Goal: Task Accomplishment & Management: Manage account settings

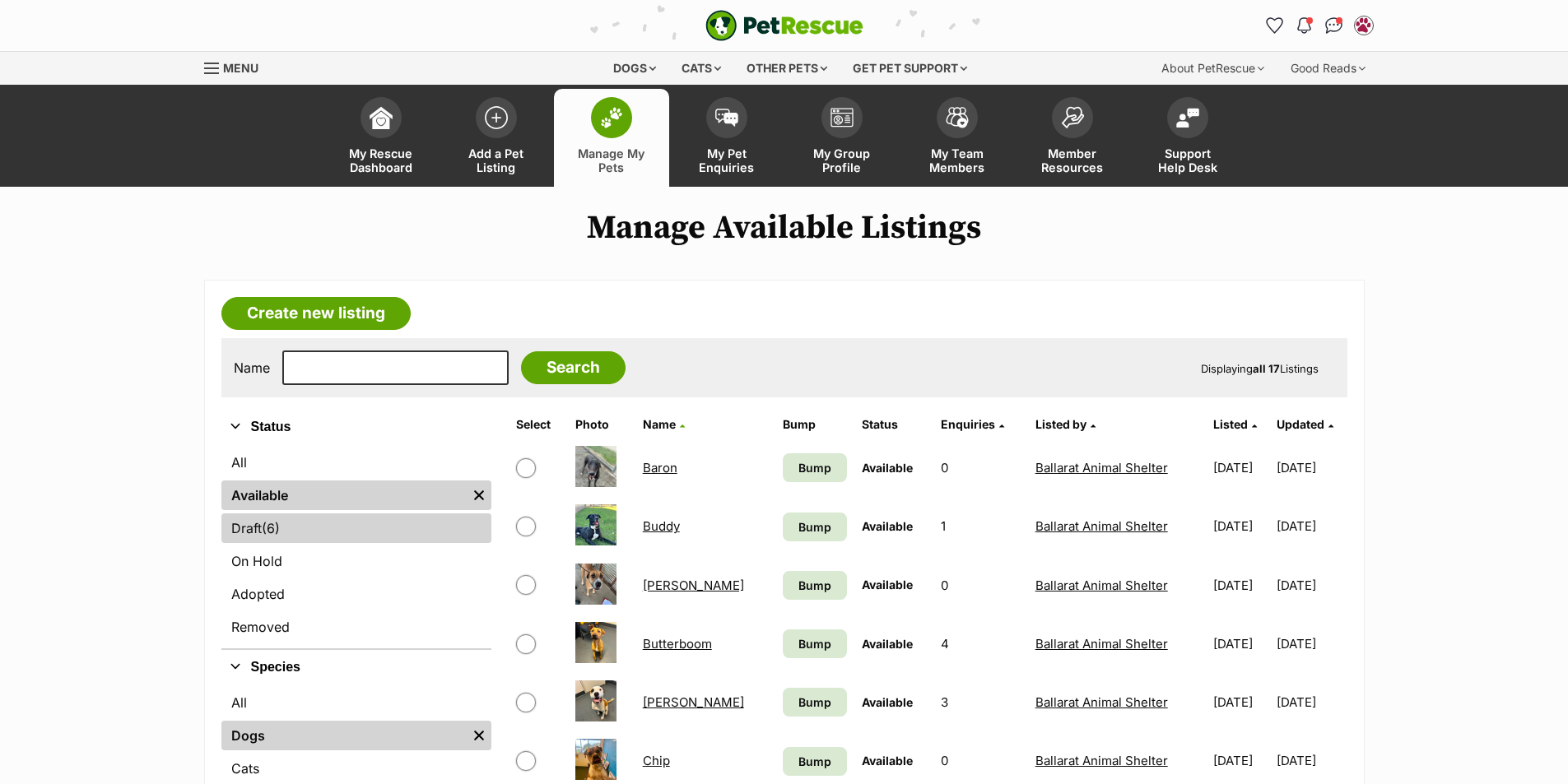
click at [308, 530] on link "Draft (6) Items" at bounding box center [356, 528] width 270 height 29
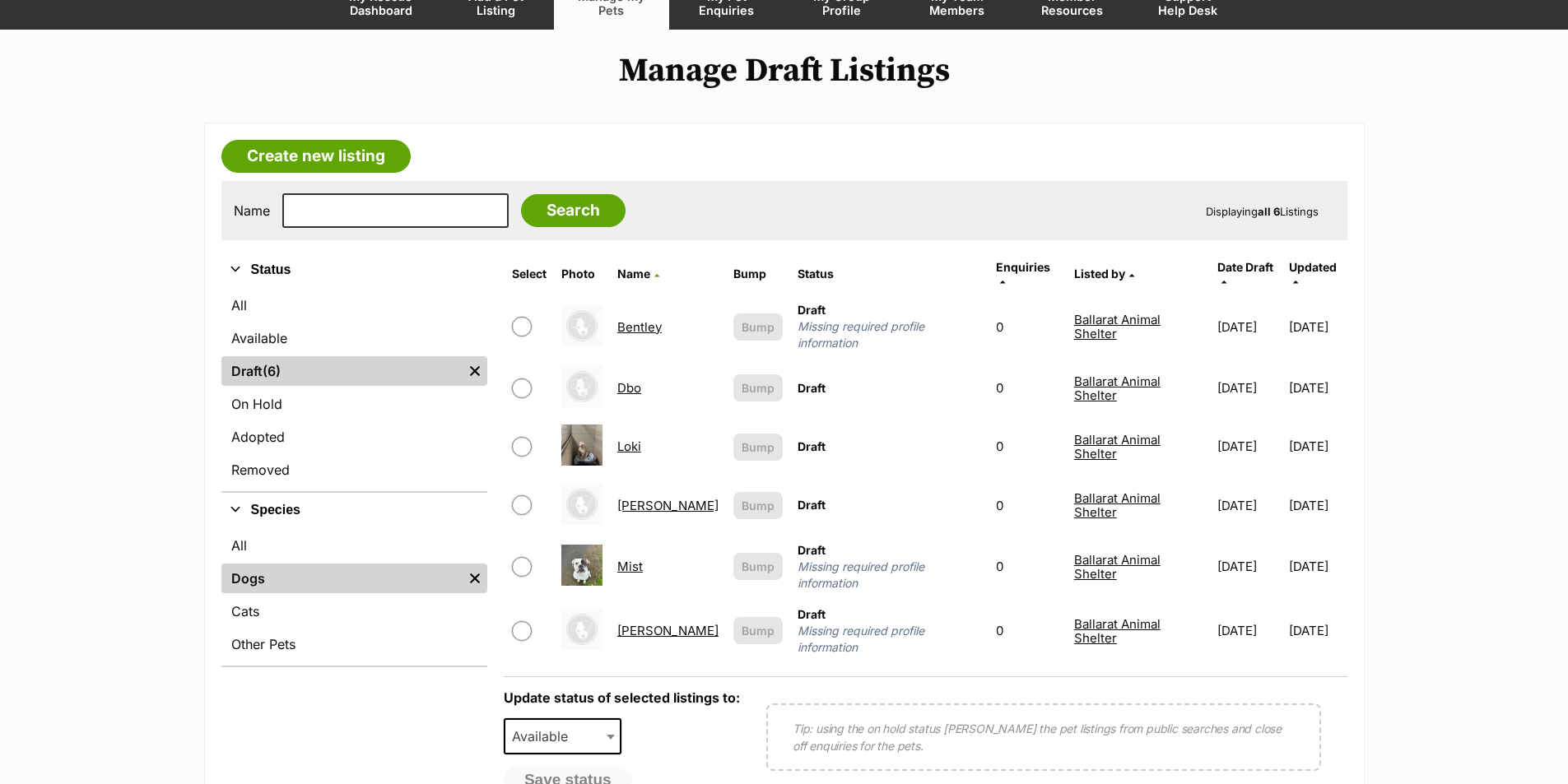
scroll to position [164, 0]
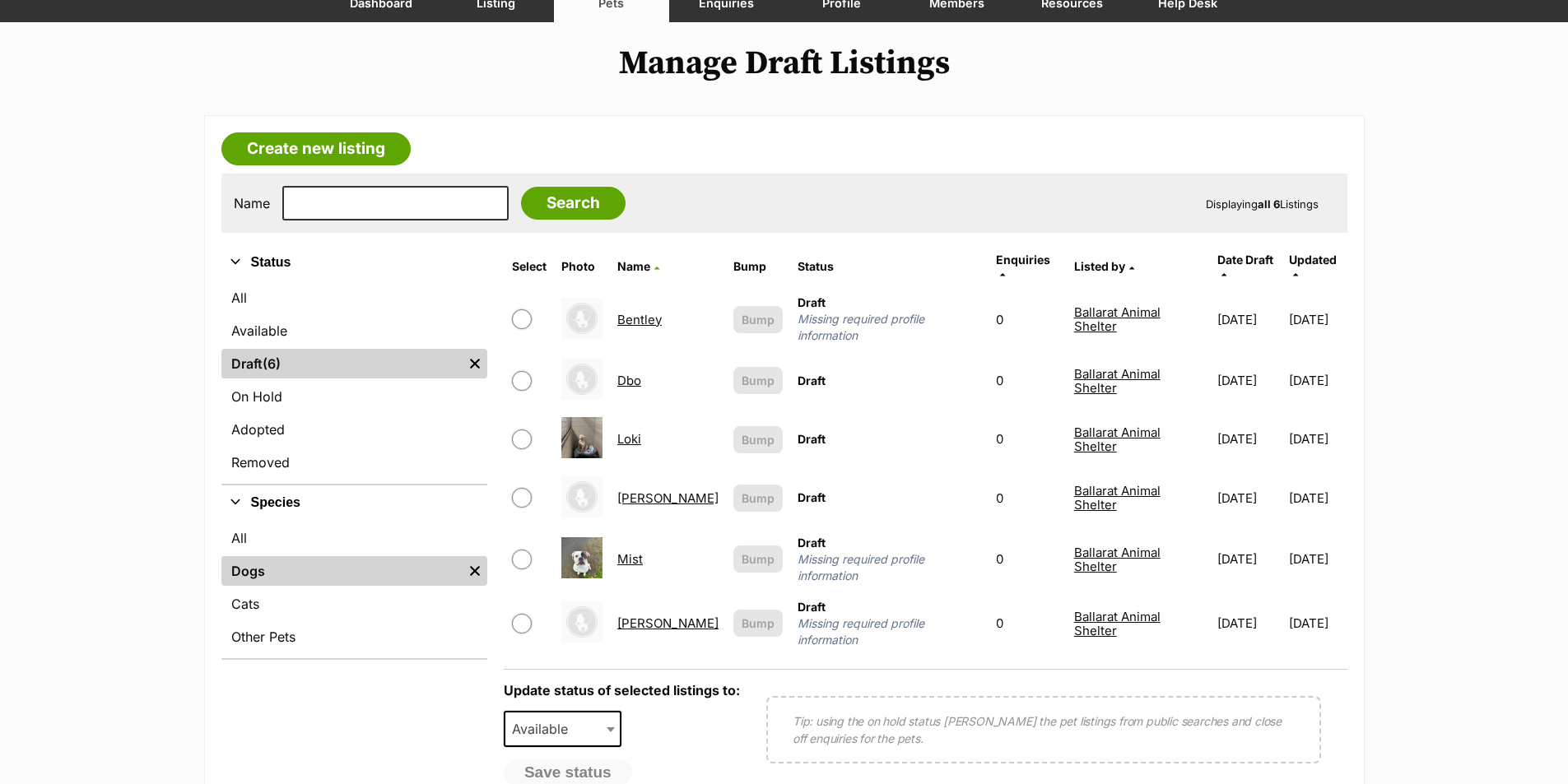
click at [641, 431] on link "Loki" at bounding box center [629, 438] width 24 height 16
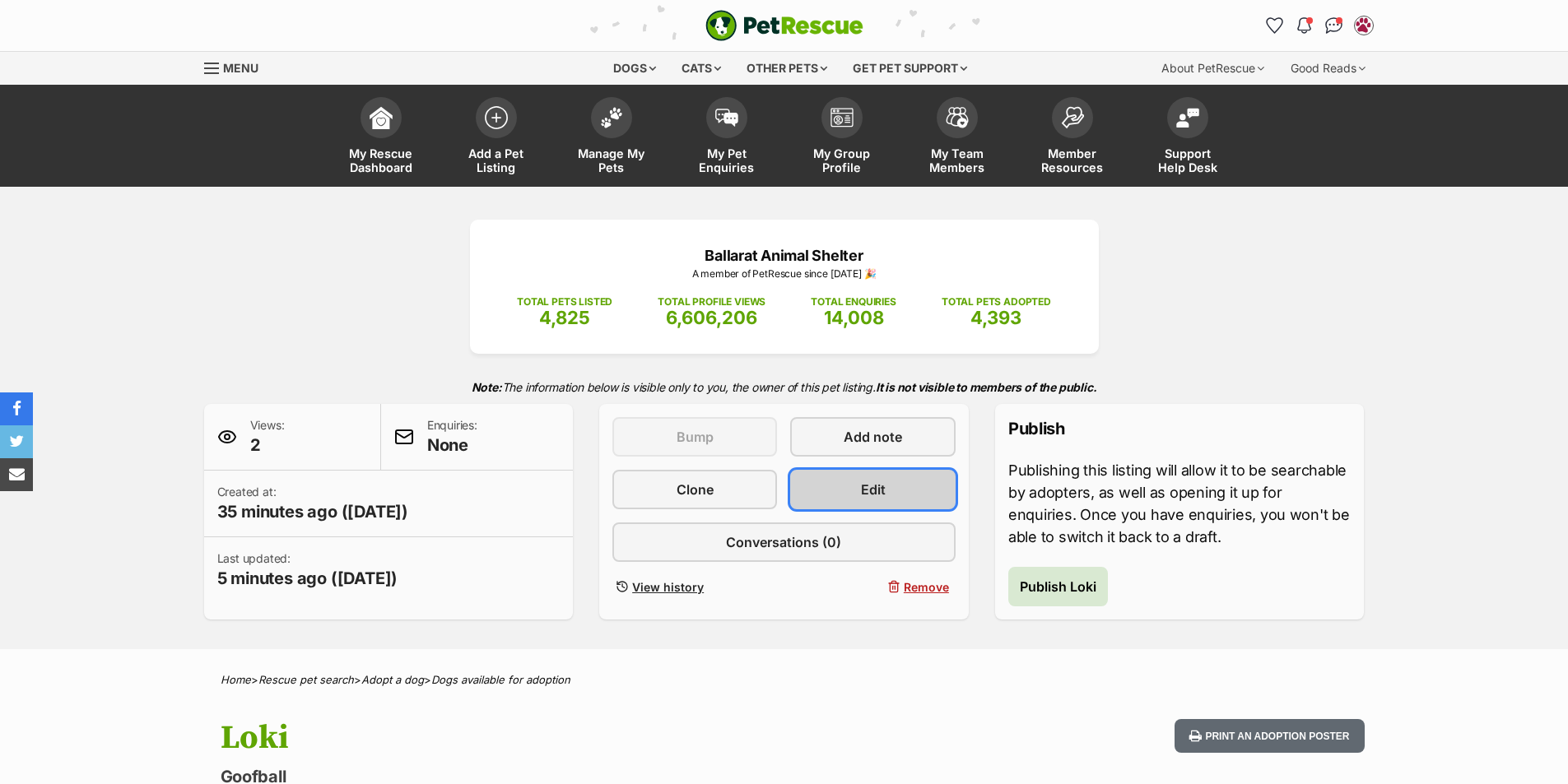
click at [916, 482] on link "Edit" at bounding box center [872, 489] width 164 height 39
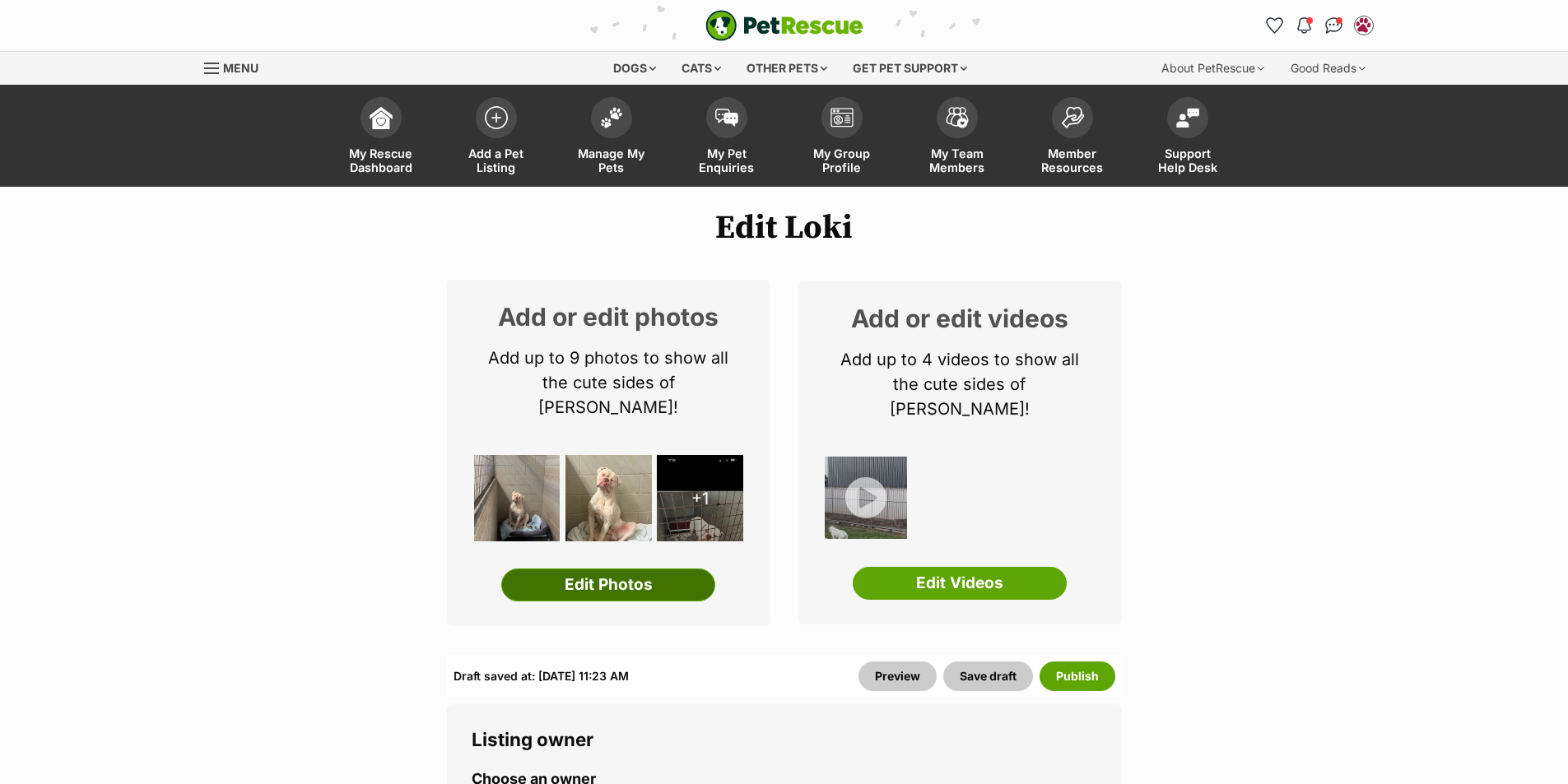
click at [662, 569] on link "Edit Photos" at bounding box center [608, 585] width 214 height 33
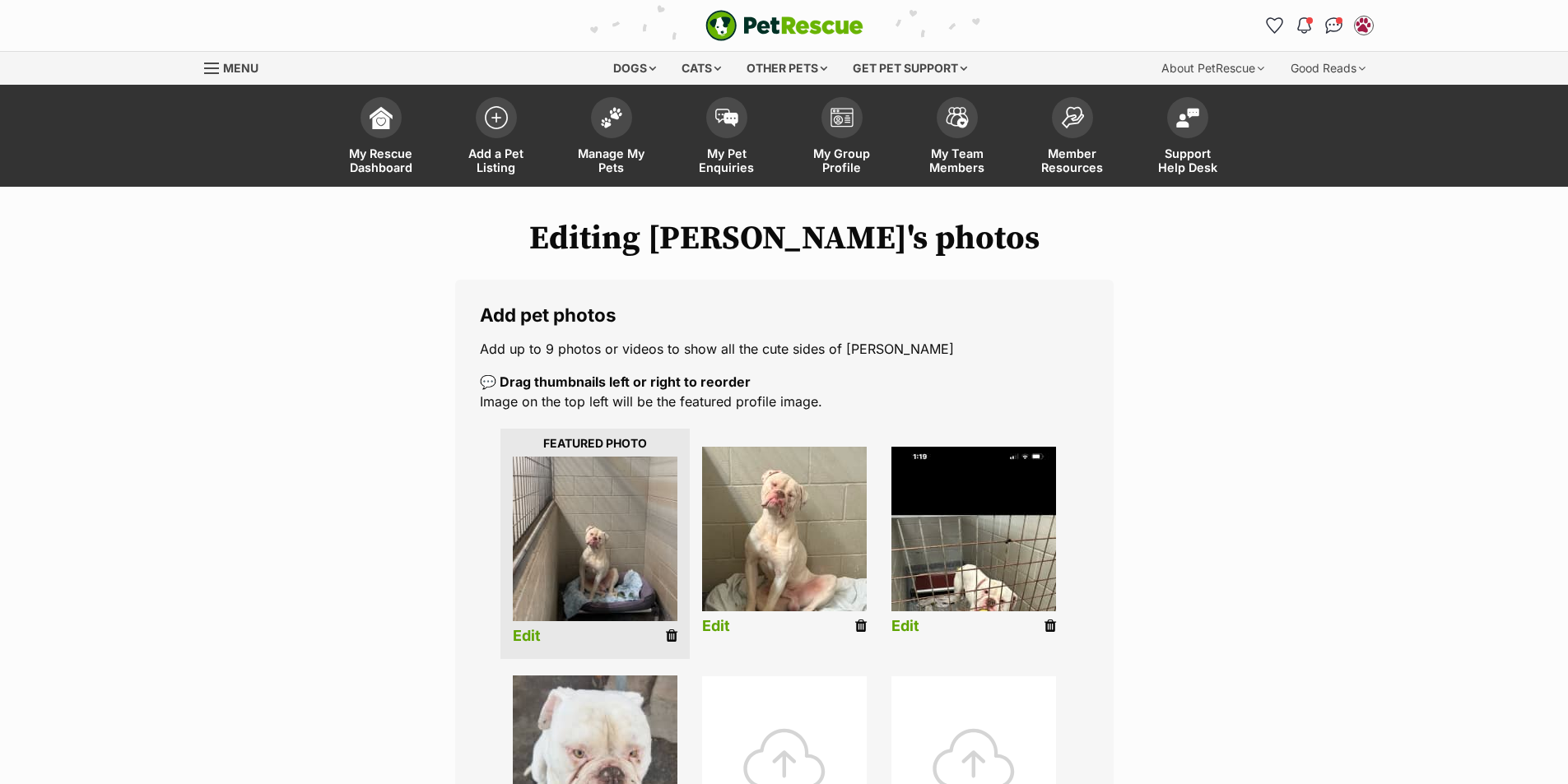
click at [972, 572] on img at bounding box center [973, 528] width 164 height 164
click at [980, 554] on img at bounding box center [973, 528] width 164 height 164
click at [910, 622] on link "Edit" at bounding box center [905, 626] width 28 height 17
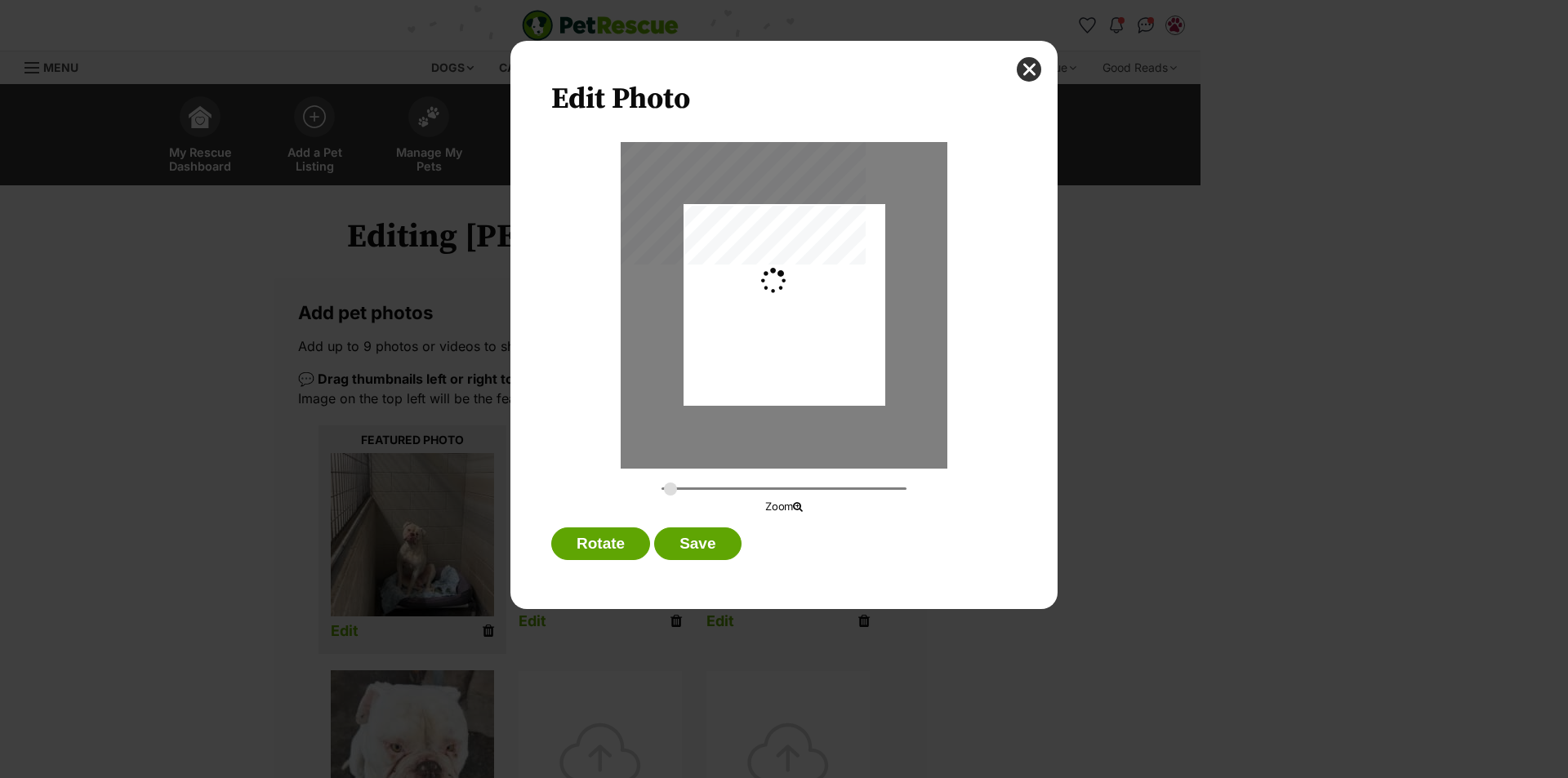
type input "0.2744"
click at [719, 550] on button "Save" at bounding box center [697, 543] width 87 height 33
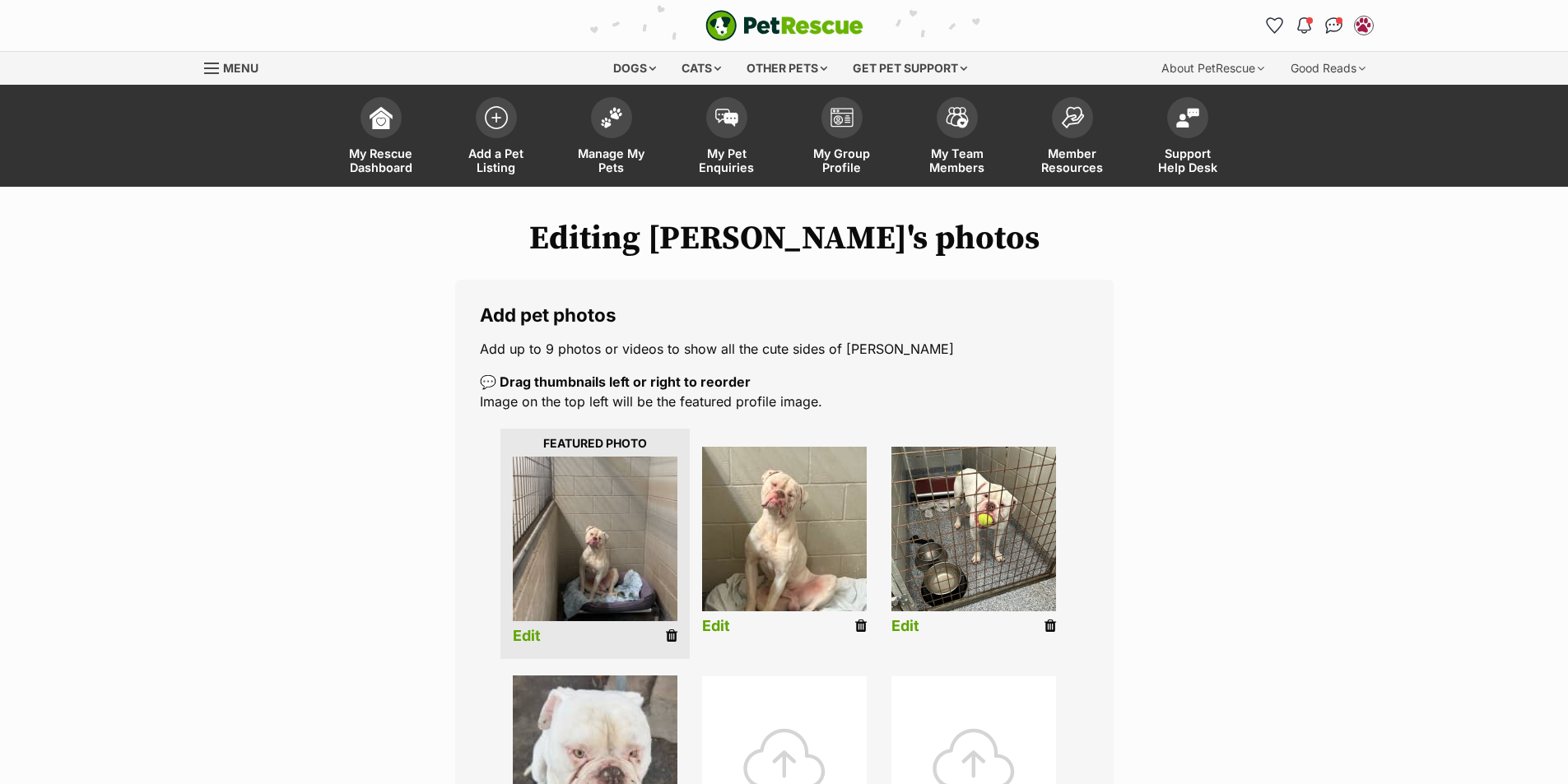
click at [676, 630] on icon at bounding box center [671, 636] width 12 height 15
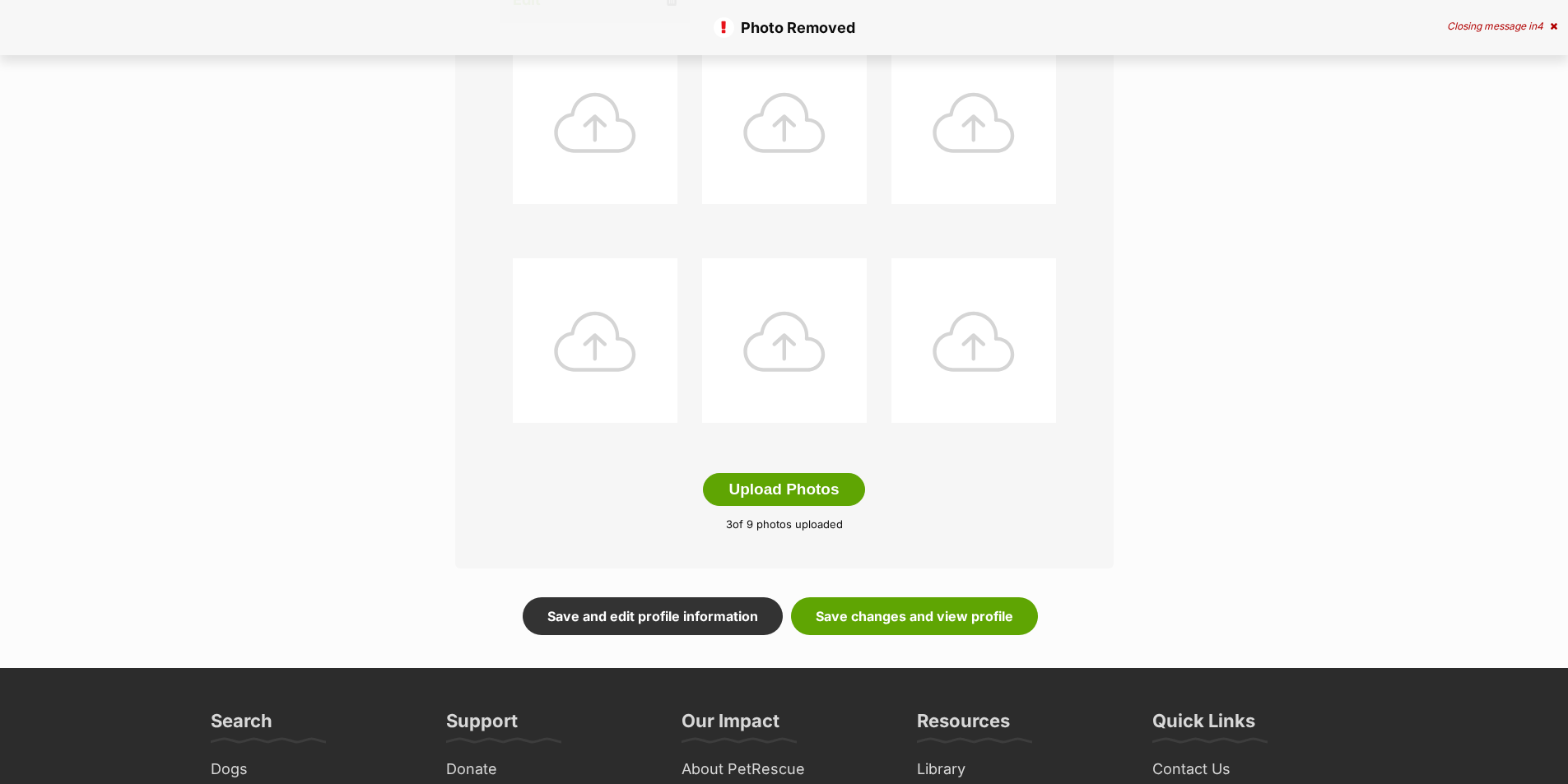
scroll to position [658, 0]
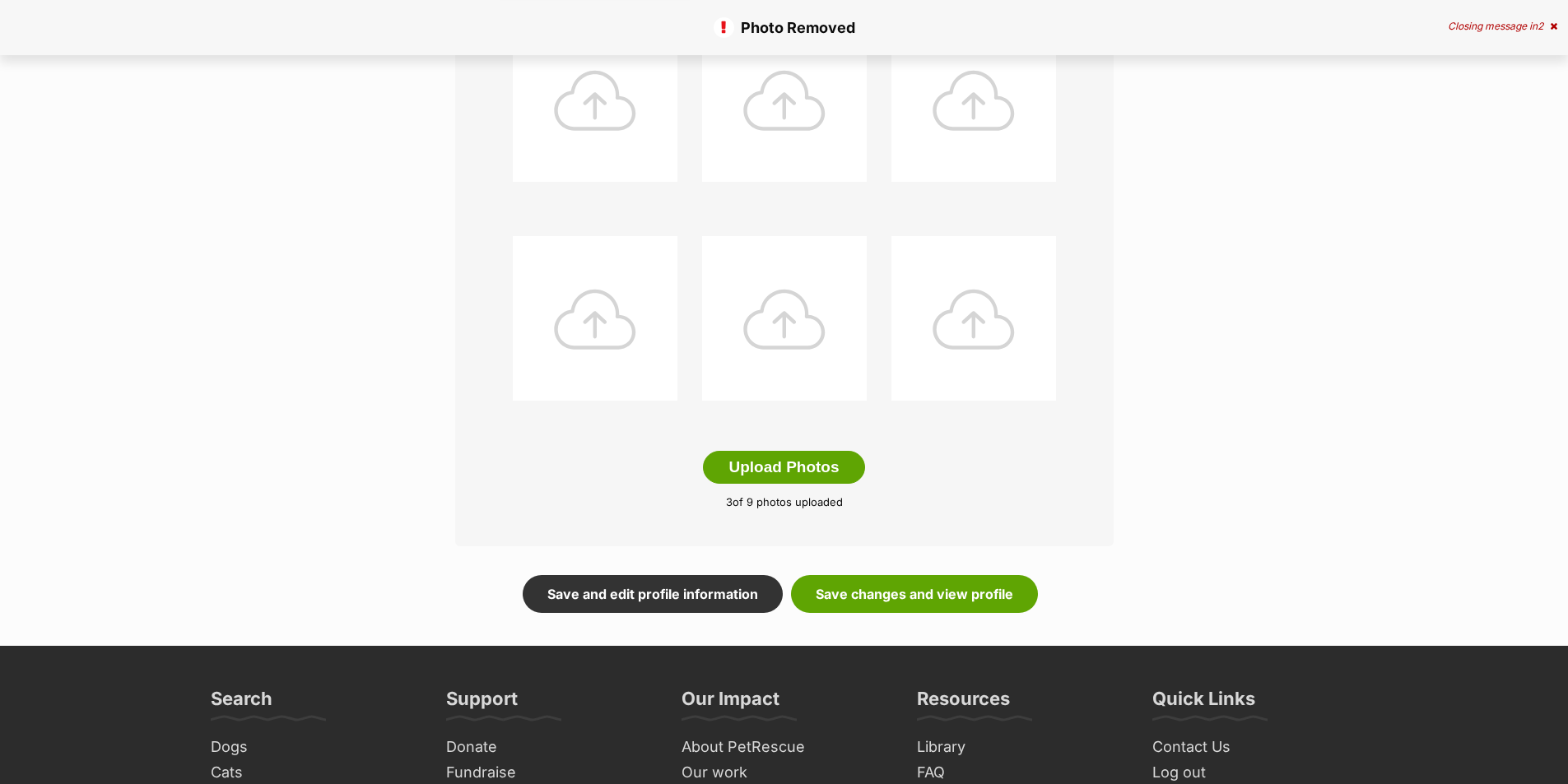
click at [892, 615] on main "Photo Removed Closing message in 2 Editing [PERSON_NAME]'s photos Add pet photo…" at bounding box center [784, 88] width 1568 height 1117
click at [897, 580] on link "Save changes and view profile" at bounding box center [914, 593] width 247 height 37
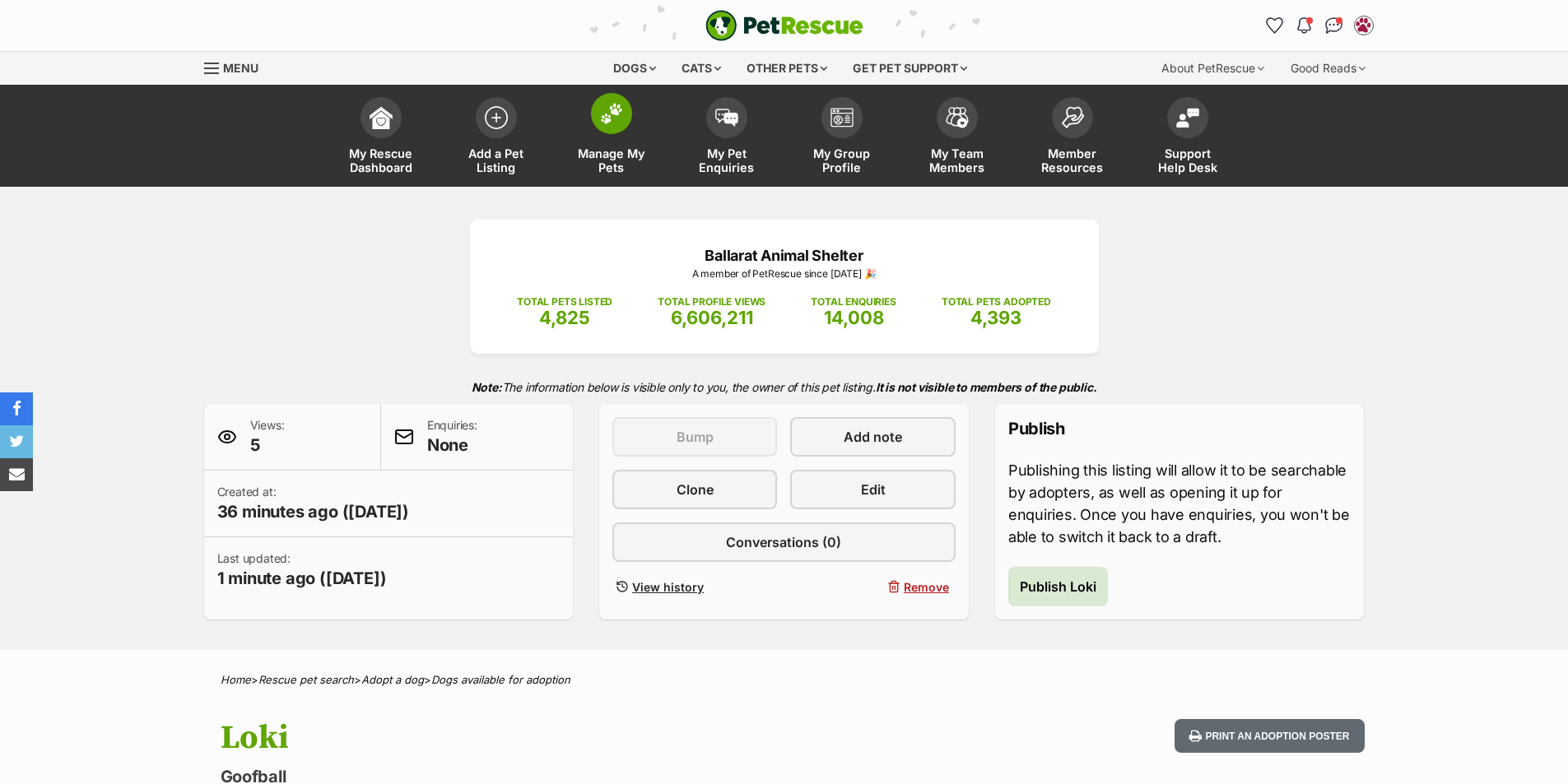
click at [618, 112] on img at bounding box center [611, 113] width 23 height 21
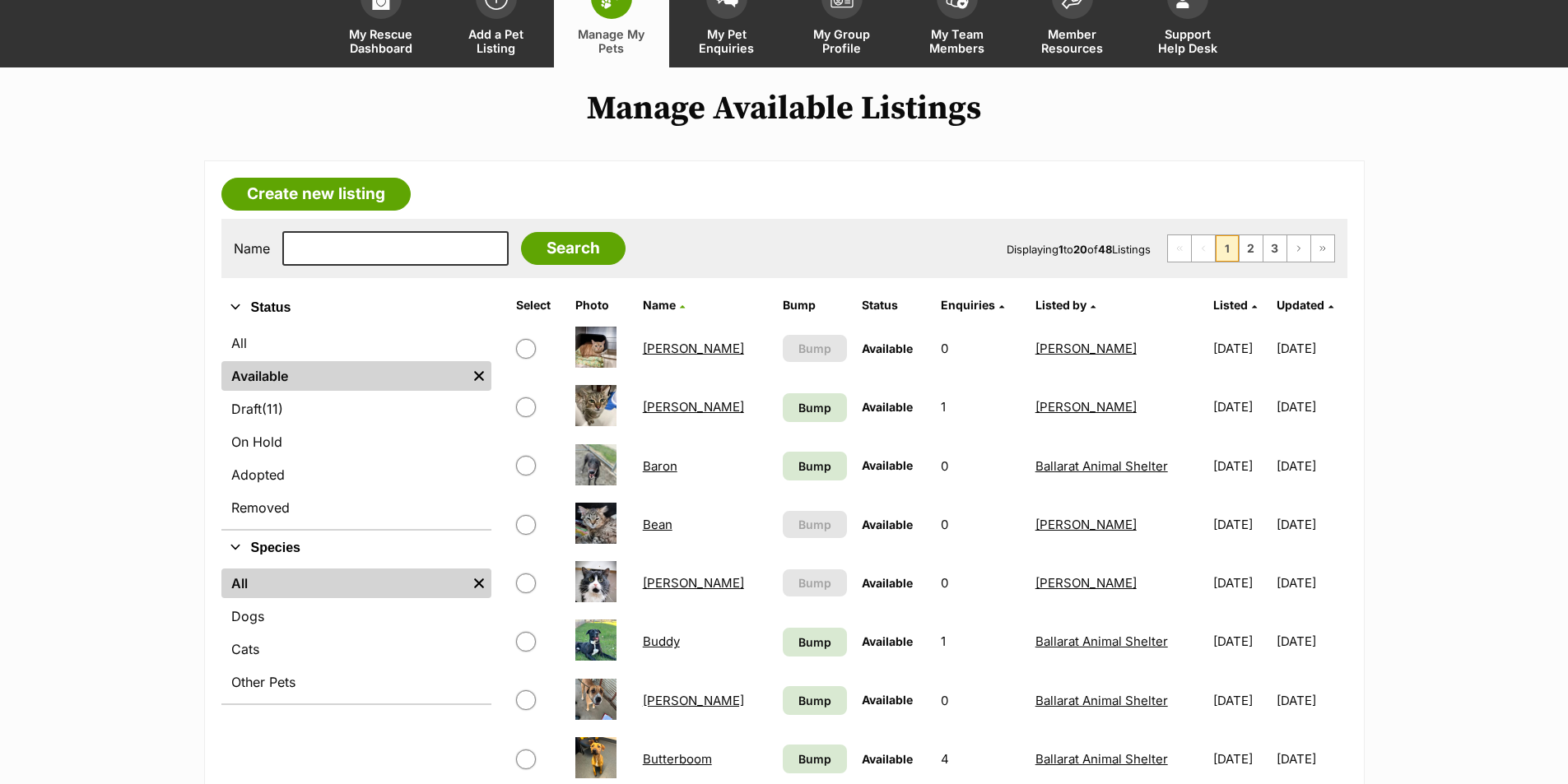
scroll to position [164, 0]
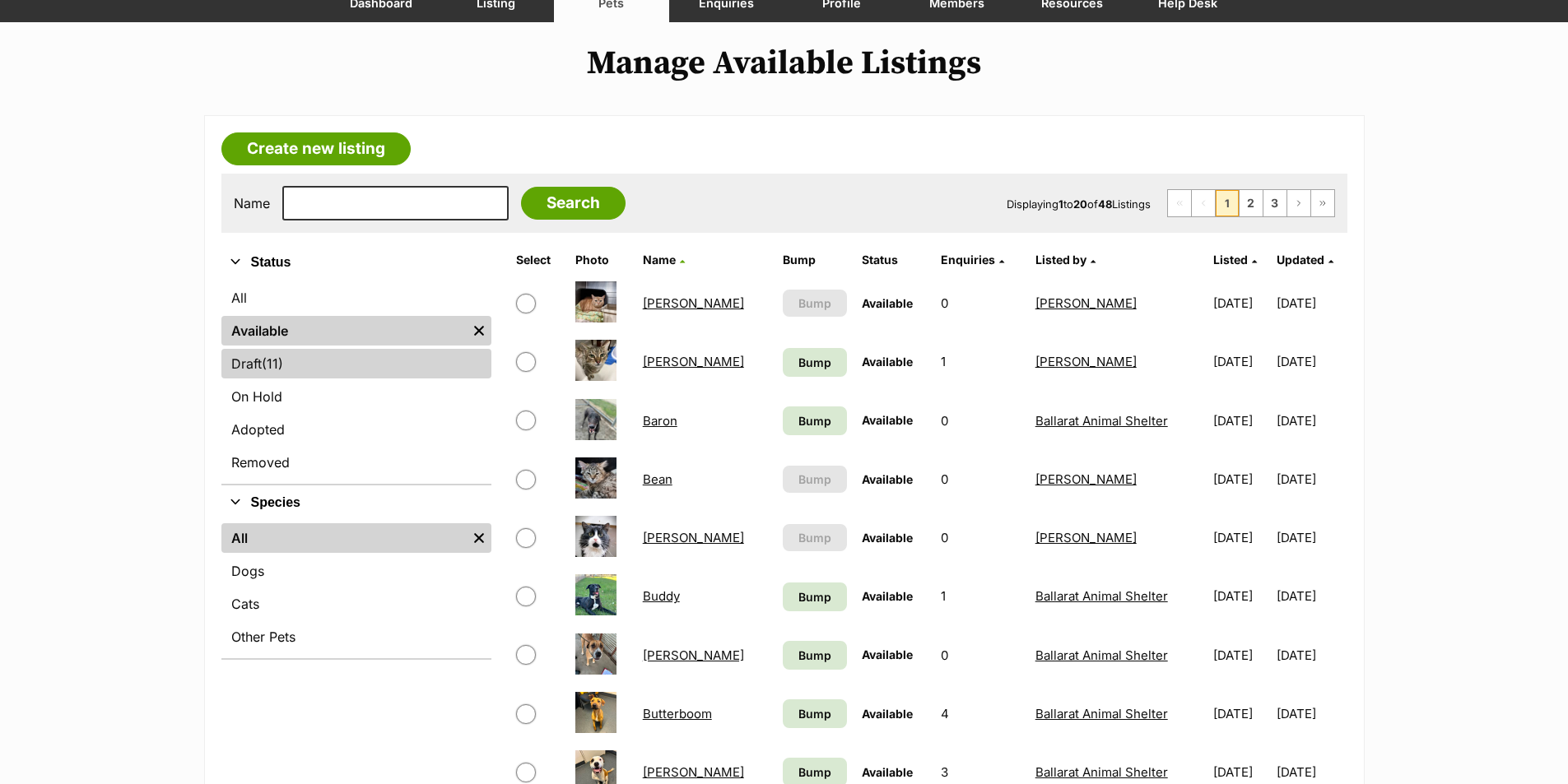
click at [338, 369] on link "Draft (11) Items" at bounding box center [356, 363] width 270 height 29
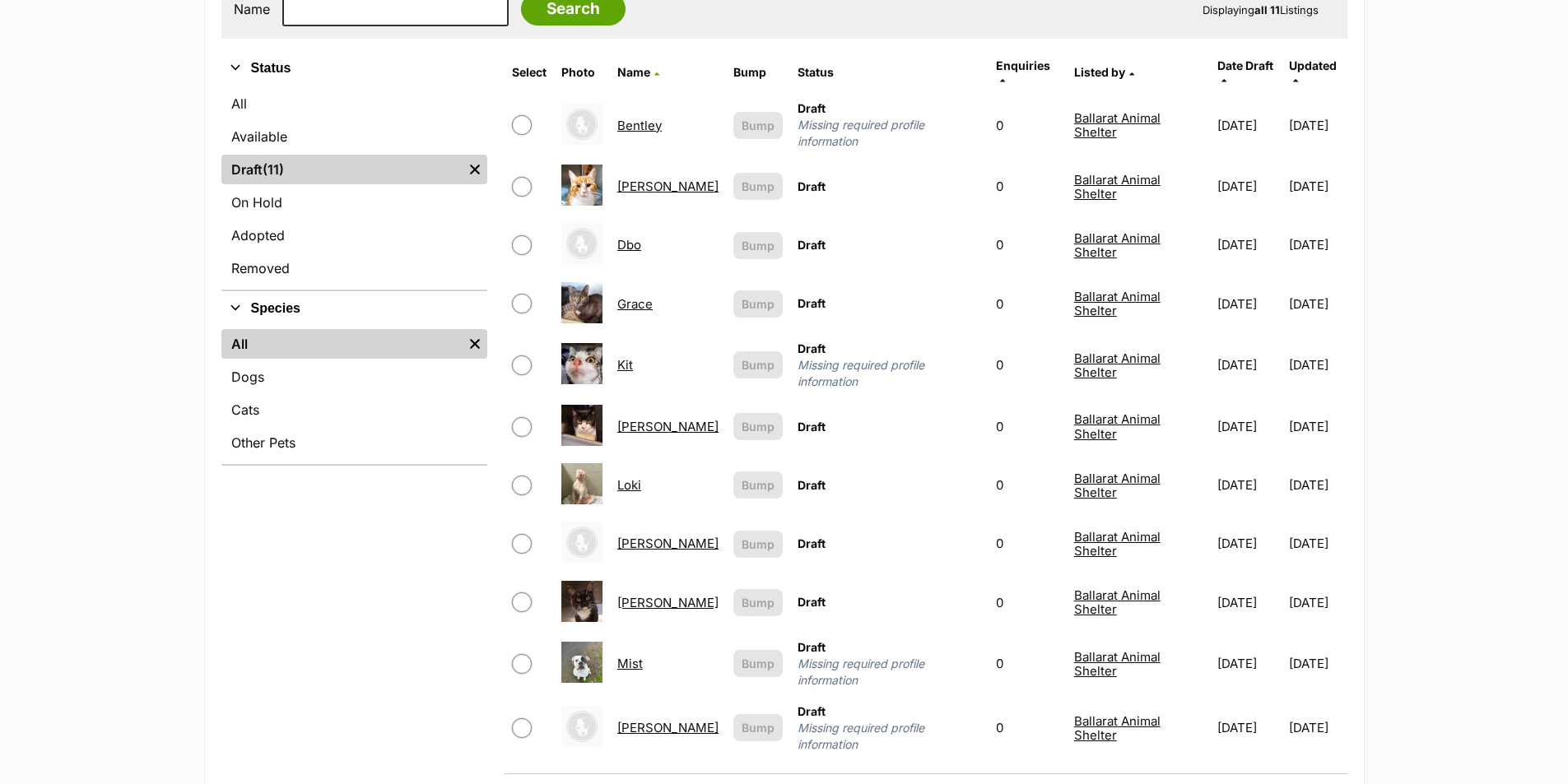
scroll to position [329, 0]
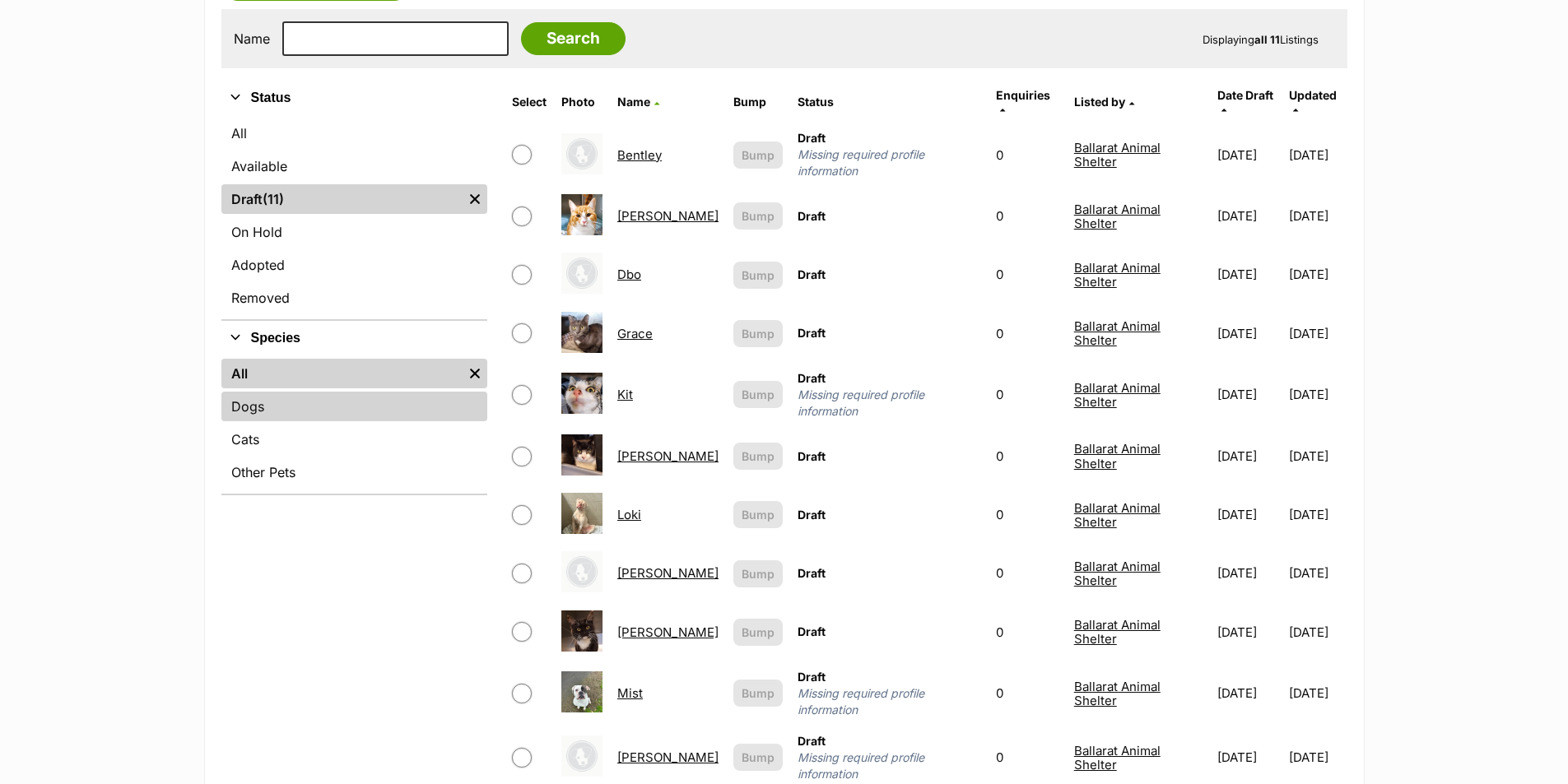
click at [409, 403] on link "Dogs" at bounding box center [353, 406] width 266 height 29
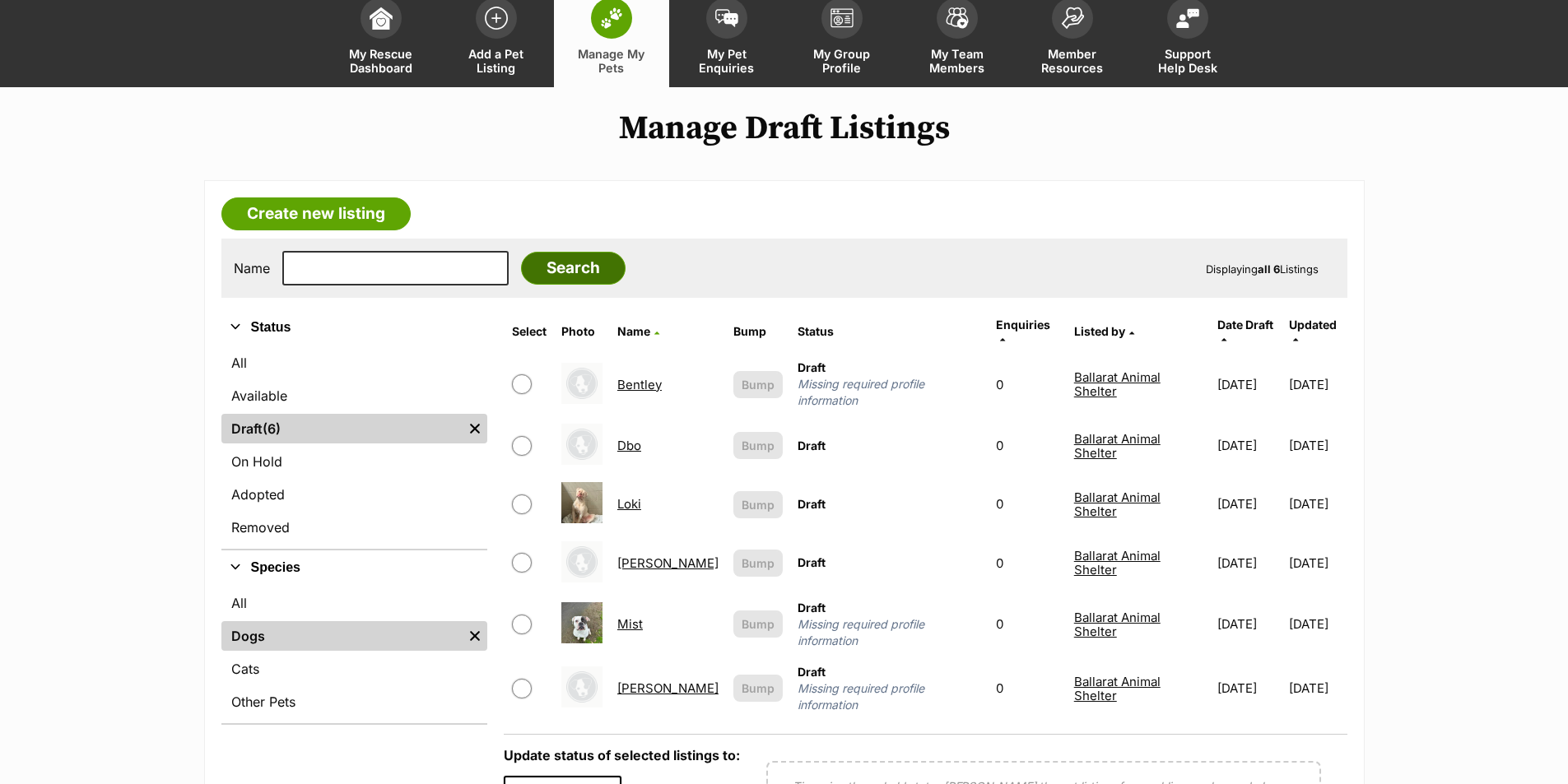
scroll to position [246, 0]
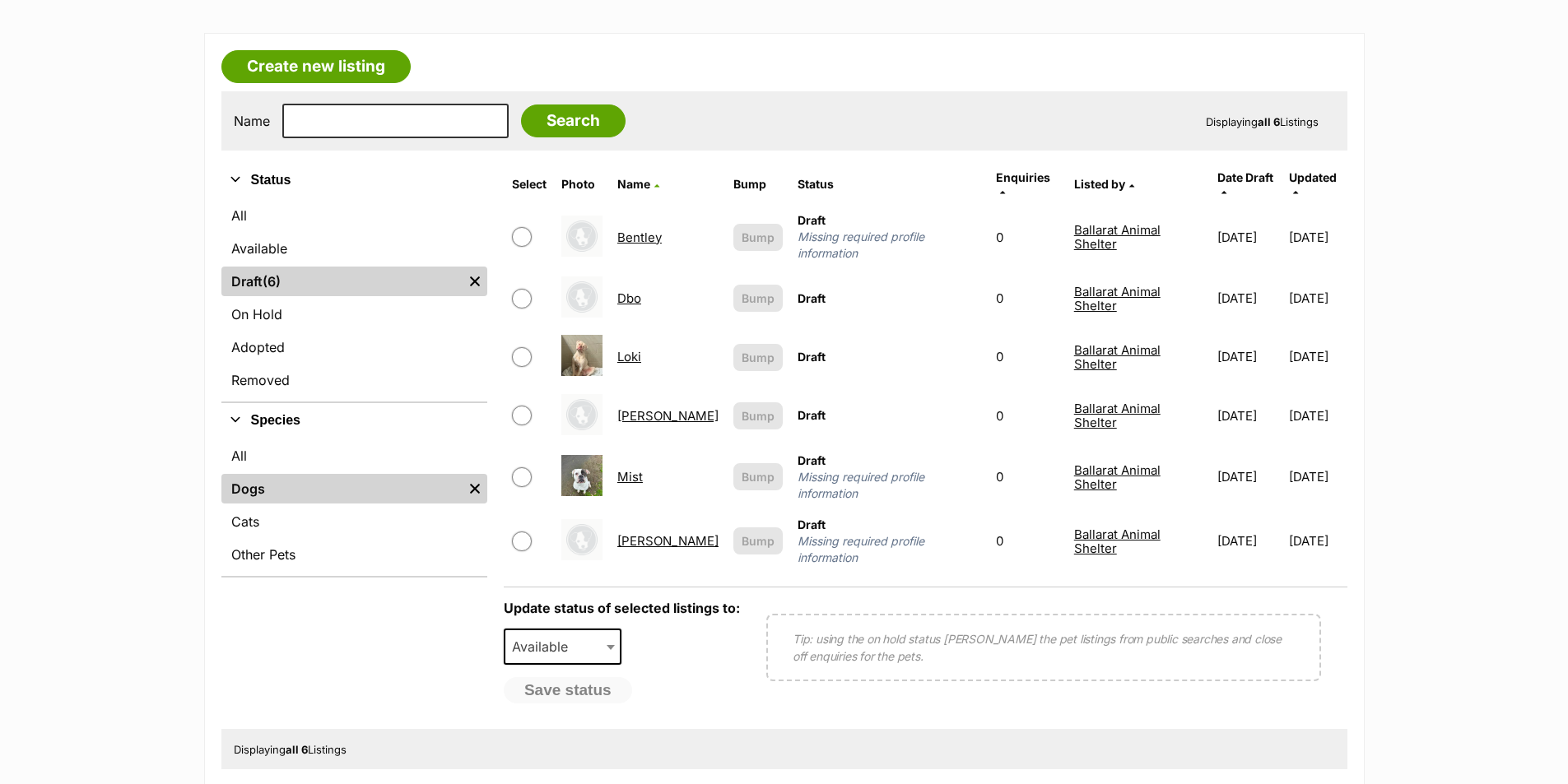
click at [636, 469] on link "Mist" at bounding box center [630, 476] width 26 height 16
click at [284, 239] on link "Available" at bounding box center [353, 248] width 266 height 29
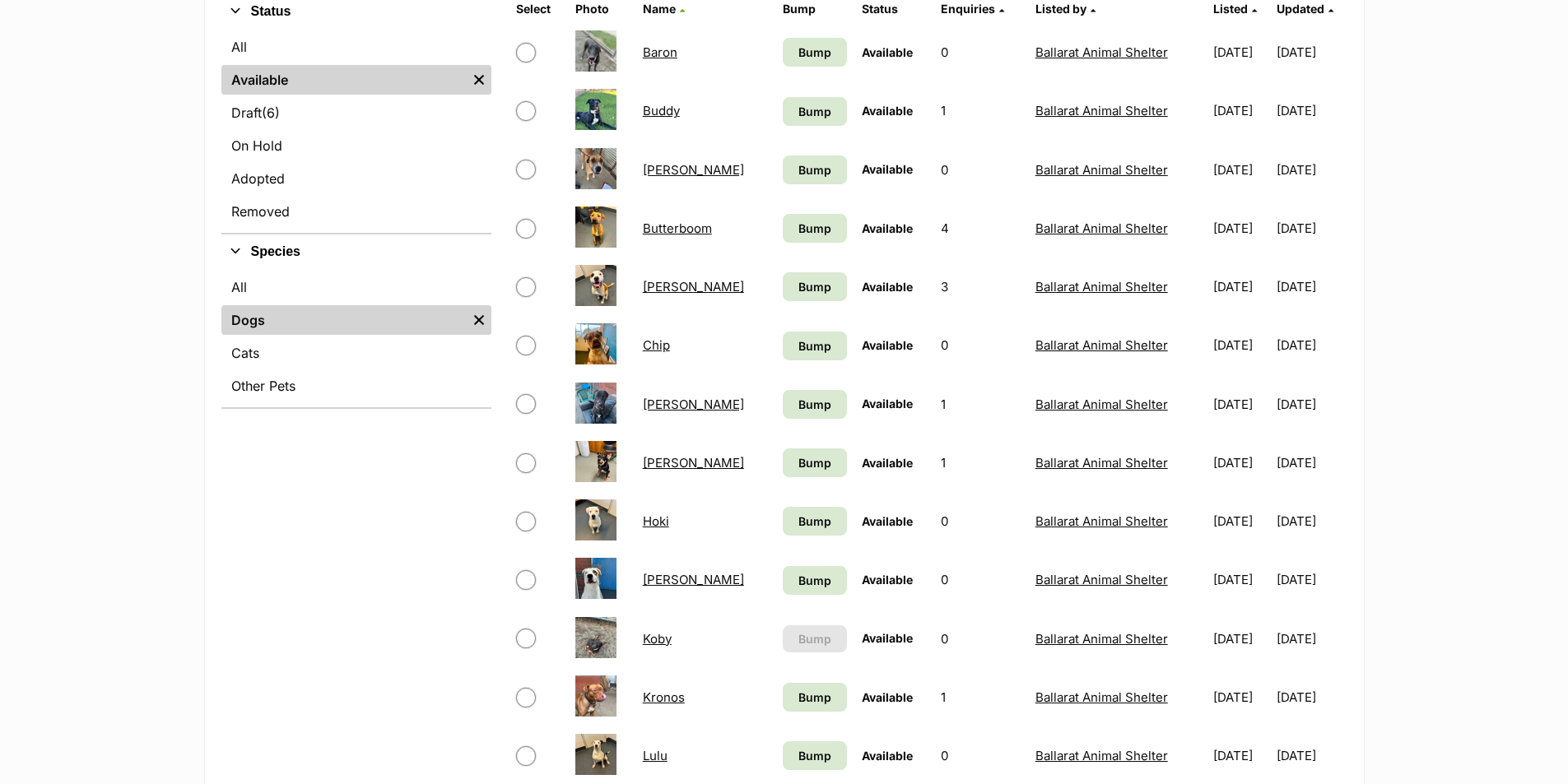
scroll to position [412, 0]
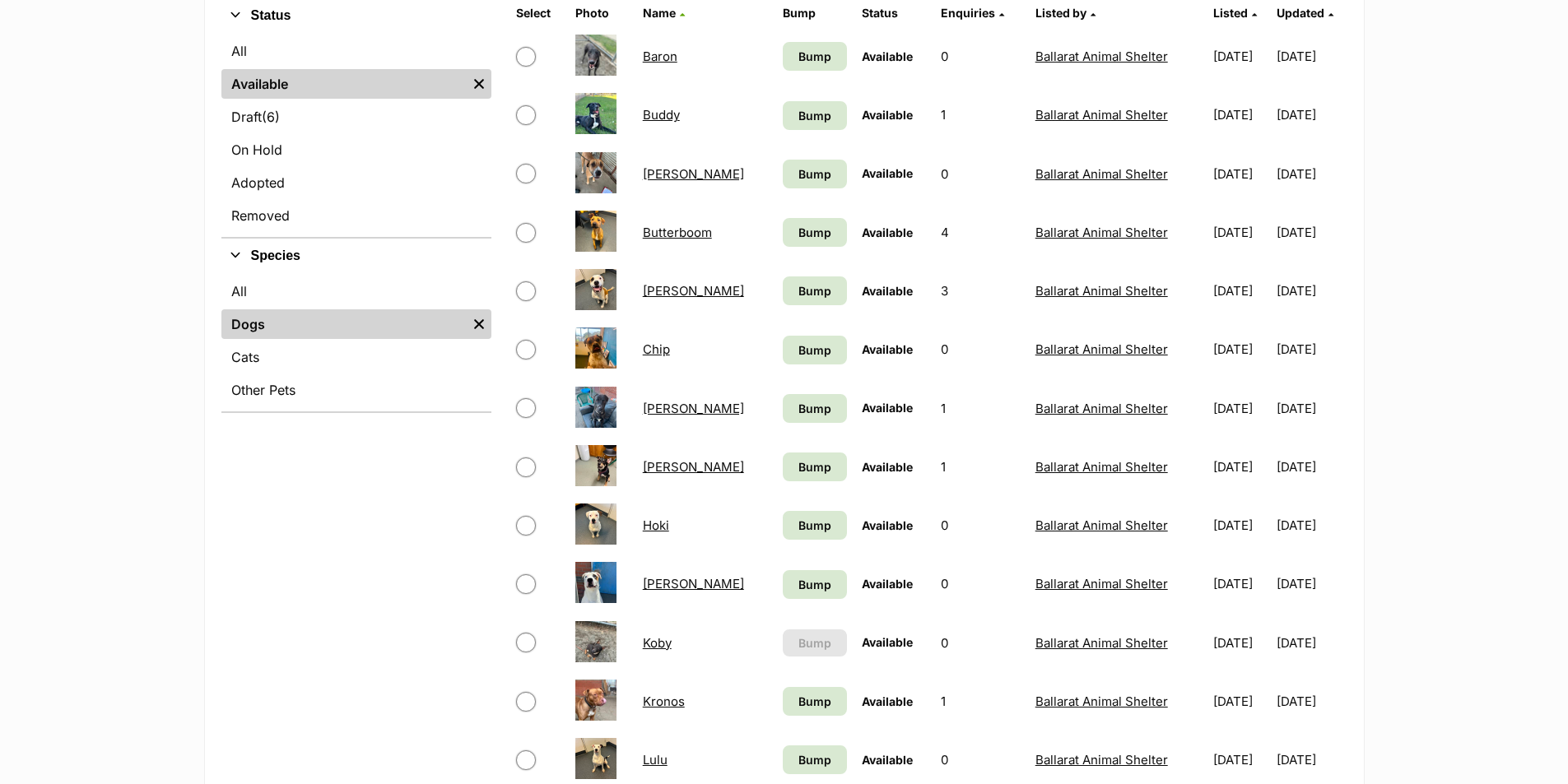
click at [599, 346] on img at bounding box center [595, 348] width 41 height 41
click at [653, 348] on link "Chip" at bounding box center [657, 349] width 27 height 16
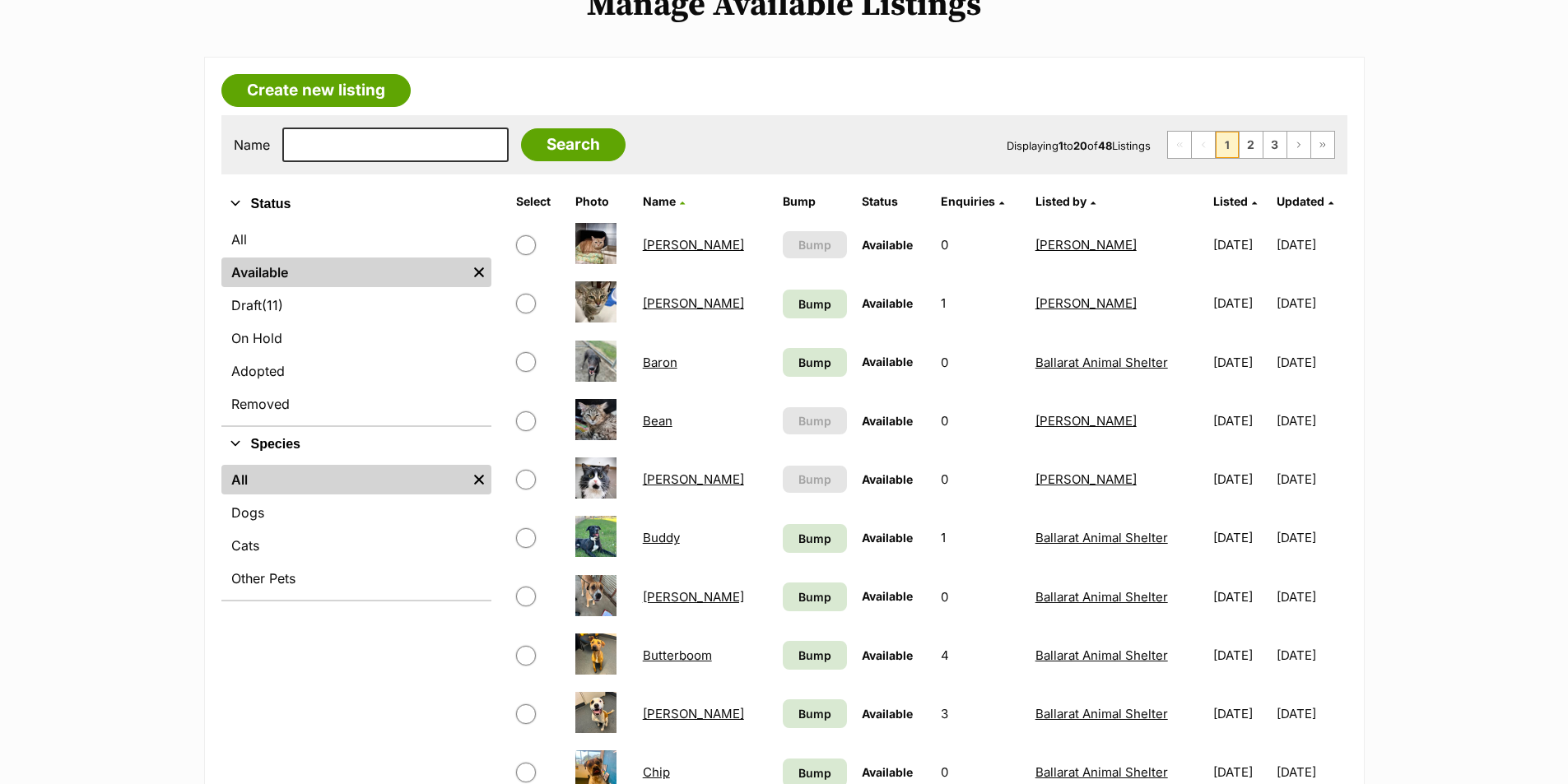
scroll to position [246, 0]
